Goal: Check status: Check status

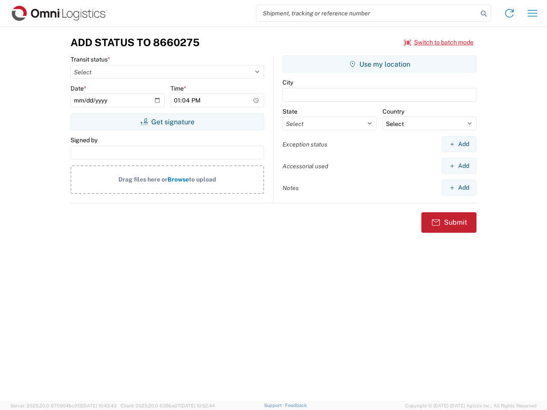
click at [367, 13] on input "search" at bounding box center [367, 13] width 221 height 16
click at [484, 14] on icon at bounding box center [484, 14] width 12 height 12
click at [510, 13] on icon at bounding box center [510, 13] width 14 height 14
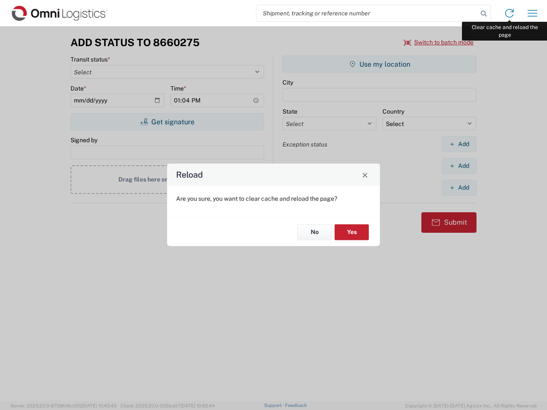
click at [533, 13] on div "Reload Are you sure, you want to clear cache and reload the page? No Yes" at bounding box center [273, 205] width 547 height 410
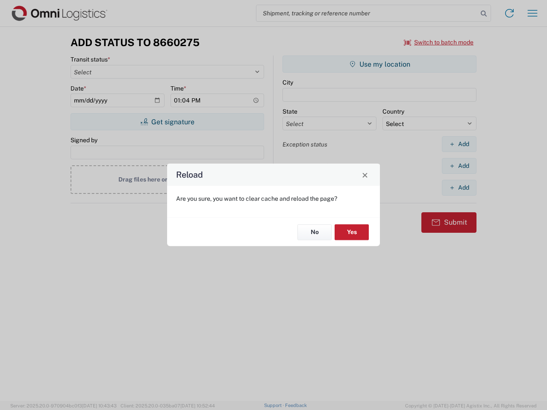
click at [439, 42] on div "Reload Are you sure, you want to clear cache and reload the page? No Yes" at bounding box center [273, 205] width 547 height 410
click at [167, 122] on div "Reload Are you sure, you want to clear cache and reload the page? No Yes" at bounding box center [273, 205] width 547 height 410
click at [380, 64] on div "Reload Are you sure, you want to clear cache and reload the page? No Yes" at bounding box center [273, 205] width 547 height 410
click at [459, 144] on div "Reload Are you sure, you want to clear cache and reload the page? No Yes" at bounding box center [273, 205] width 547 height 410
click at [459, 166] on div "Reload Are you sure, you want to clear cache and reload the page? No Yes" at bounding box center [273, 205] width 547 height 410
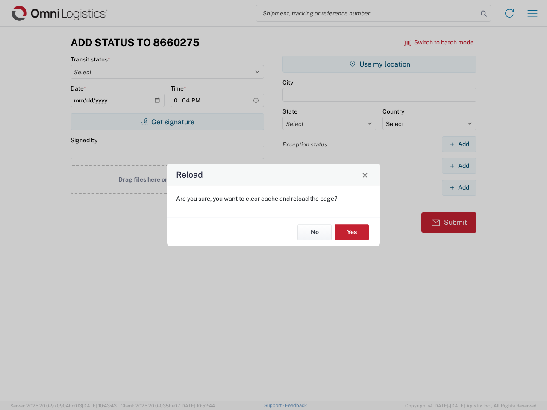
click at [459, 188] on div "Reload Are you sure, you want to clear cache and reload the page? No Yes" at bounding box center [273, 205] width 547 height 410
